Goal: Information Seeking & Learning: Learn about a topic

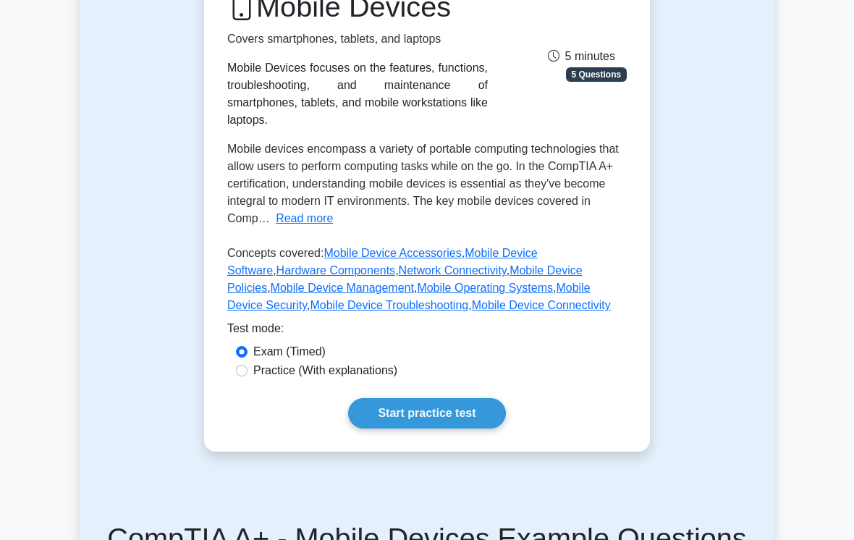
scroll to position [219, 0]
click at [387, 379] on label "Practice (With explanations)" at bounding box center [325, 370] width 144 height 17
click at [248, 376] on input "Practice (With explanations)" at bounding box center [242, 371] width 12 height 12
radio input "true"
click at [392, 379] on label "Practice (With explanations)" at bounding box center [325, 370] width 144 height 17
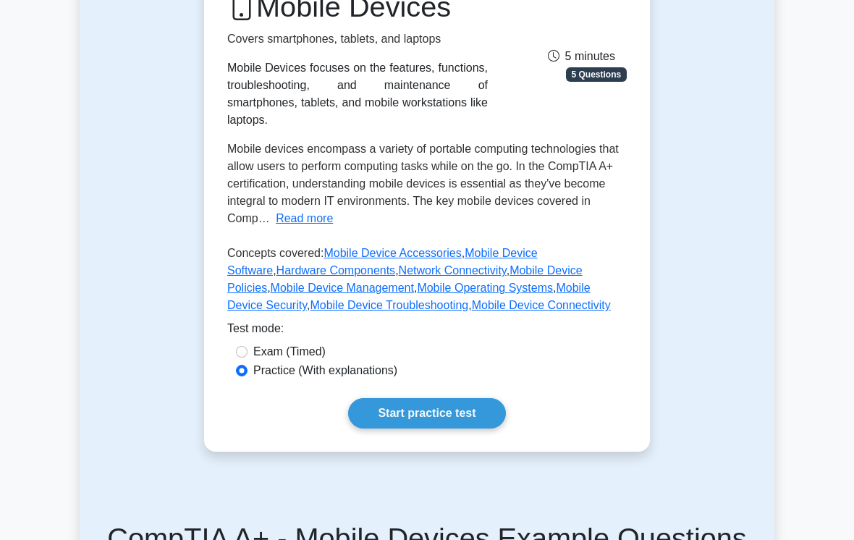
click at [248, 376] on input "Practice (With explanations)" at bounding box center [242, 371] width 12 height 12
click at [452, 429] on link "Start practice test" at bounding box center [426, 413] width 157 height 30
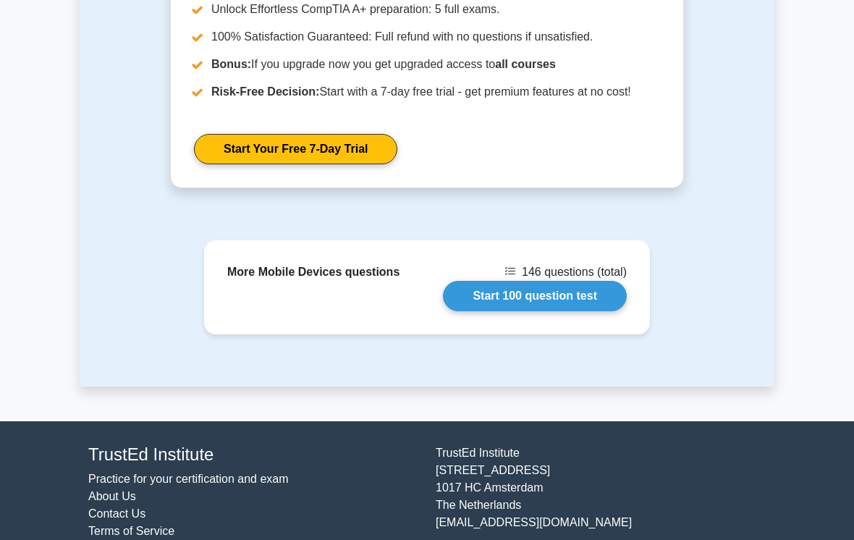
scroll to position [1478, 0]
click at [479, 311] on link "Start 100 question test" at bounding box center [535, 296] width 184 height 30
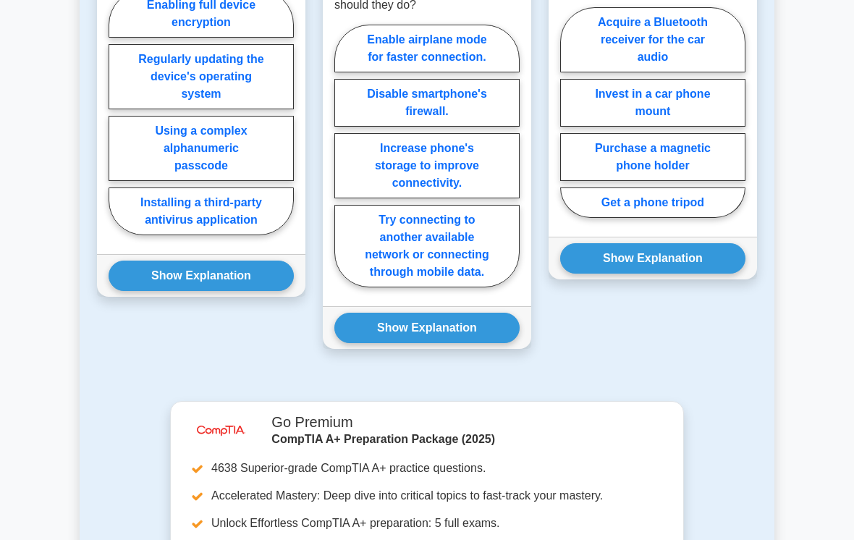
scroll to position [848, 0]
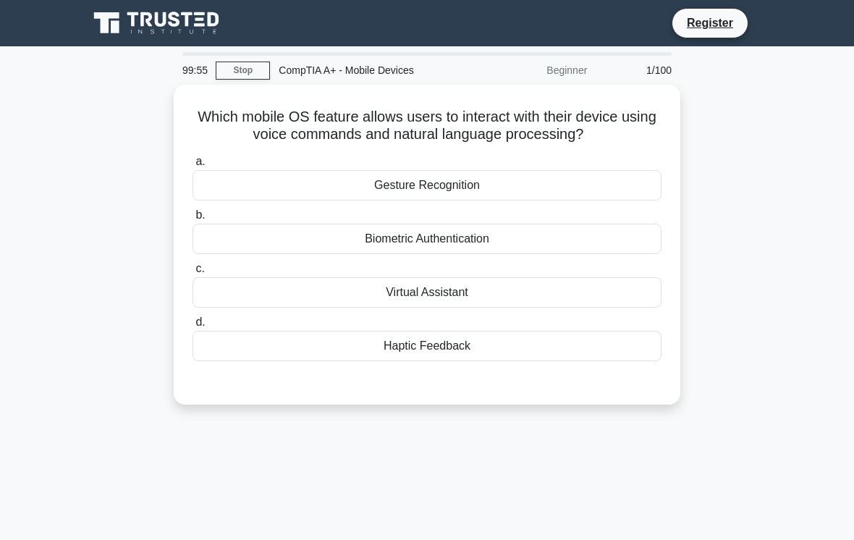
click at [254, 69] on link "Stop" at bounding box center [243, 71] width 54 height 18
click at [422, 201] on div "Gesture Recognition" at bounding box center [427, 185] width 469 height 30
click at [193, 166] on input "a. Gesture Recognition" at bounding box center [193, 161] width 0 height 9
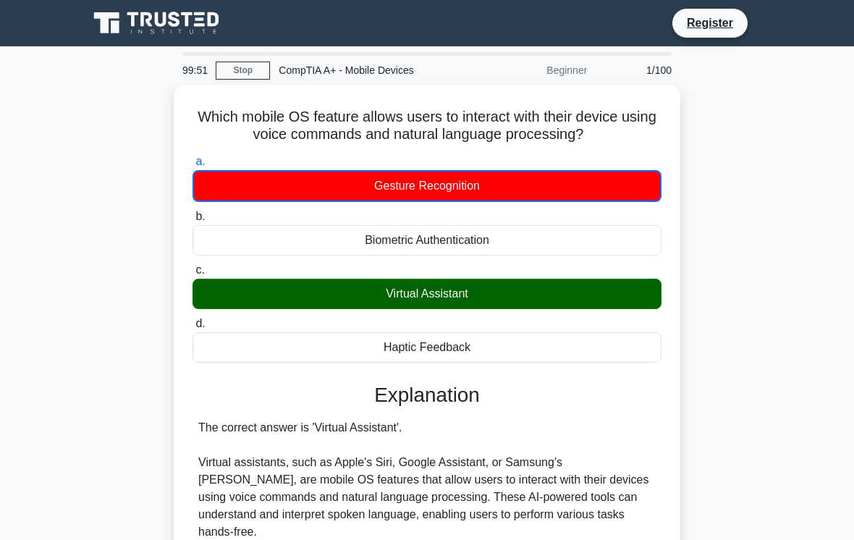
click at [421, 202] on div "Gesture Recognition" at bounding box center [427, 186] width 469 height 32
click at [193, 166] on input "a. Gesture Recognition" at bounding box center [193, 161] width 0 height 9
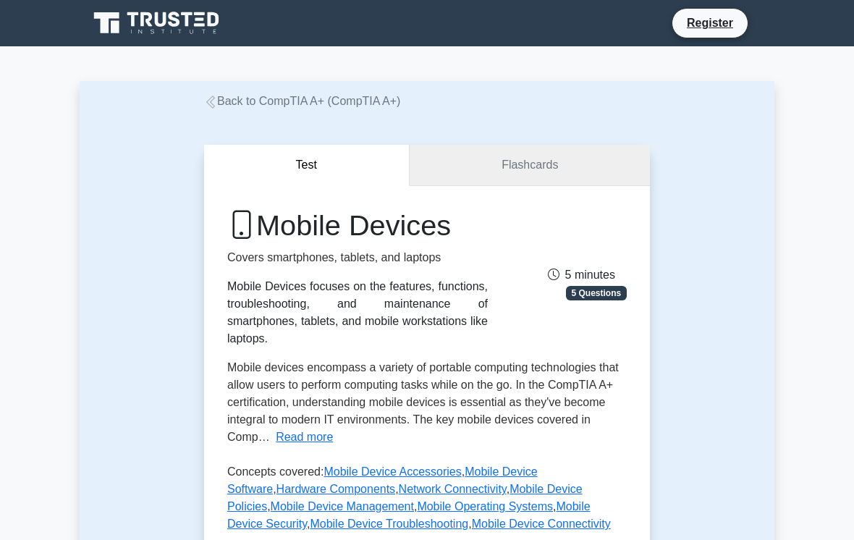
click at [510, 179] on link "Flashcards" at bounding box center [530, 165] width 240 height 41
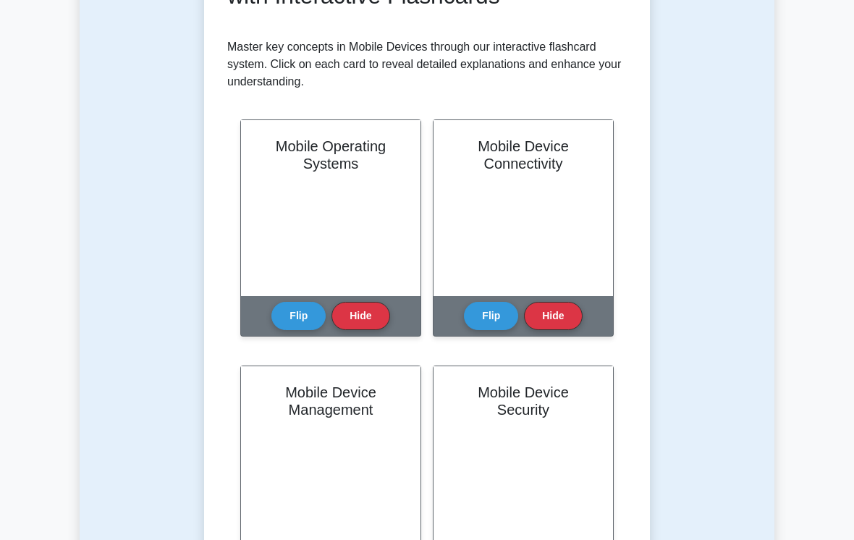
scroll to position [266, 0]
click at [392, 199] on div "Mobile Operating Systems" at bounding box center [331, 208] width 180 height 176
click at [391, 161] on h2 "Mobile Operating Systems" at bounding box center [330, 155] width 145 height 35
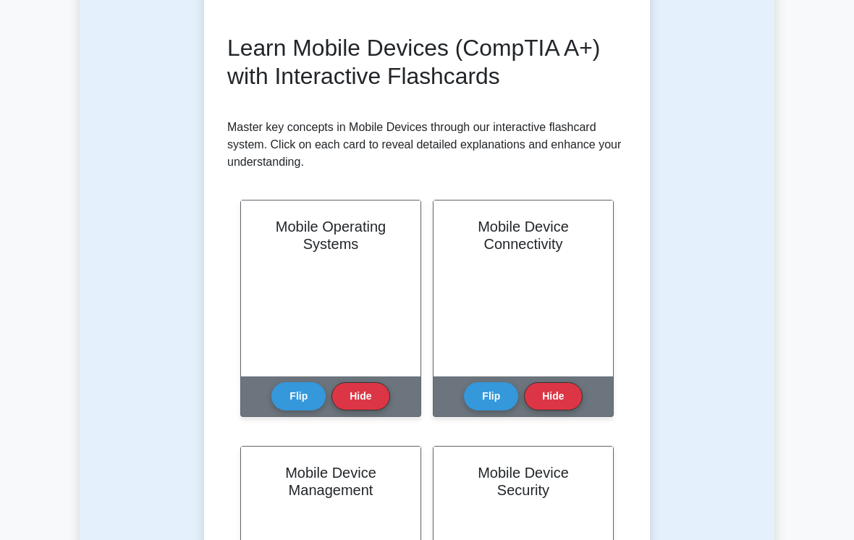
scroll to position [186, 0]
click at [363, 293] on div "Mobile Operating Systems" at bounding box center [331, 289] width 180 height 176
click at [305, 394] on button "Flip" at bounding box center [298, 396] width 54 height 28
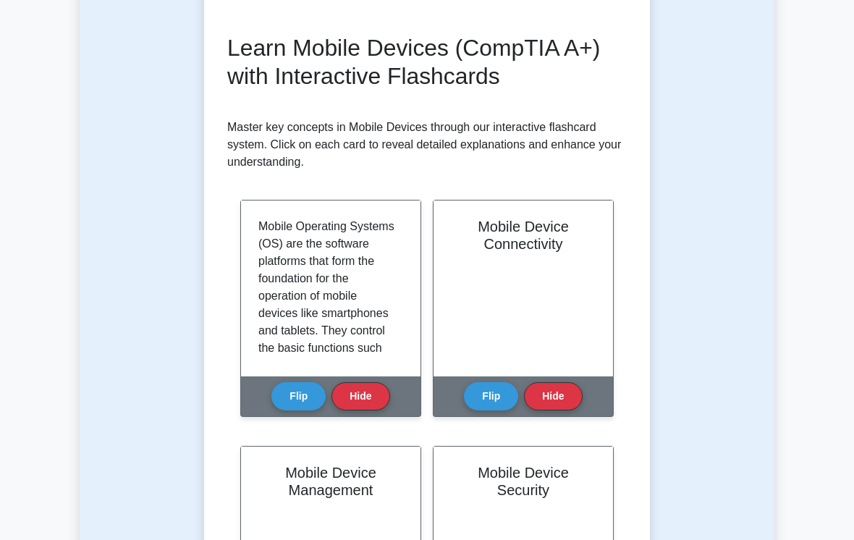
click at [305, 395] on button "Flip" at bounding box center [298, 396] width 54 height 28
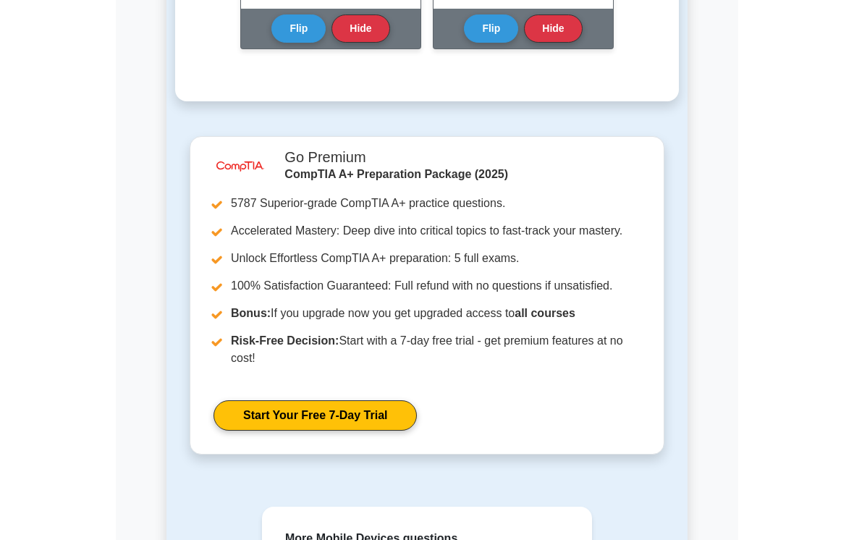
scroll to position [1499, 0]
